Goal: Navigation & Orientation: Find specific page/section

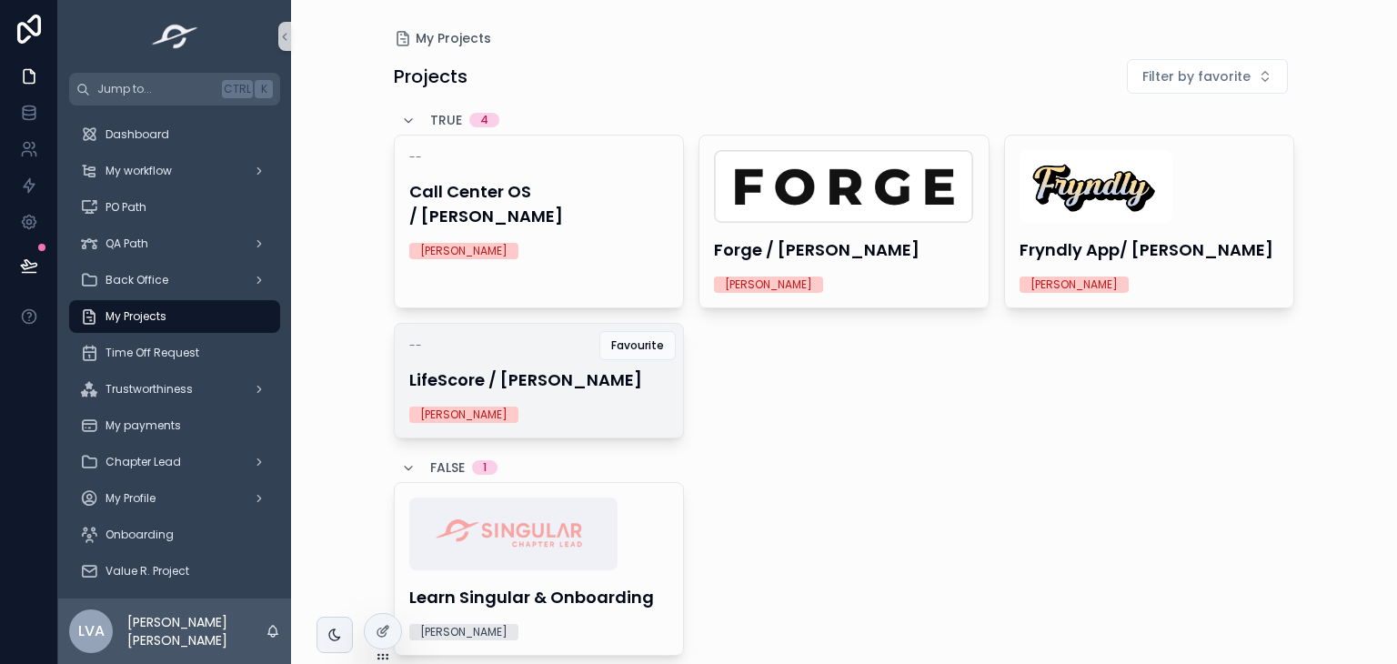
click at [524, 383] on h4 "LifeScore / [PERSON_NAME]" at bounding box center [539, 379] width 260 height 25
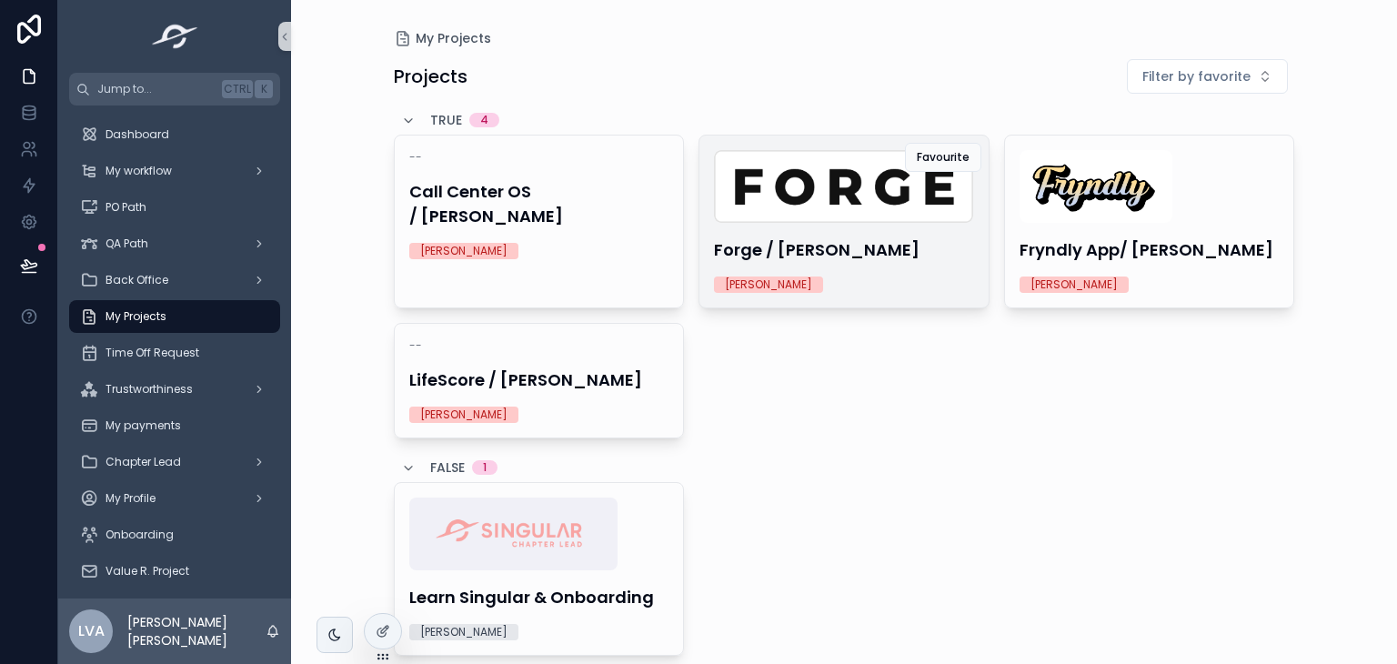
click at [861, 188] on img "scrollable content" at bounding box center [843, 186] width 259 height 73
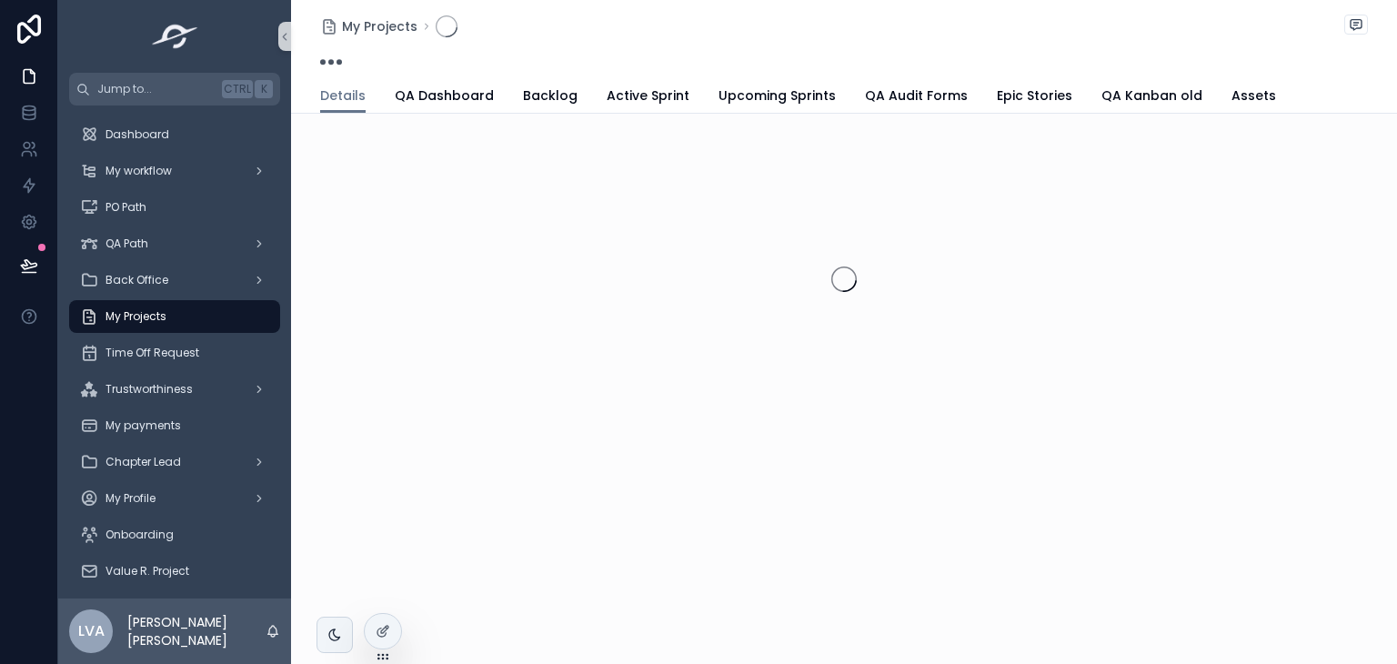
click at [641, 74] on div "My Projects" at bounding box center [844, 39] width 1048 height 78
click at [655, 92] on span "Active Sprint" at bounding box center [648, 95] width 83 height 18
